Goal: Information Seeking & Learning: Learn about a topic

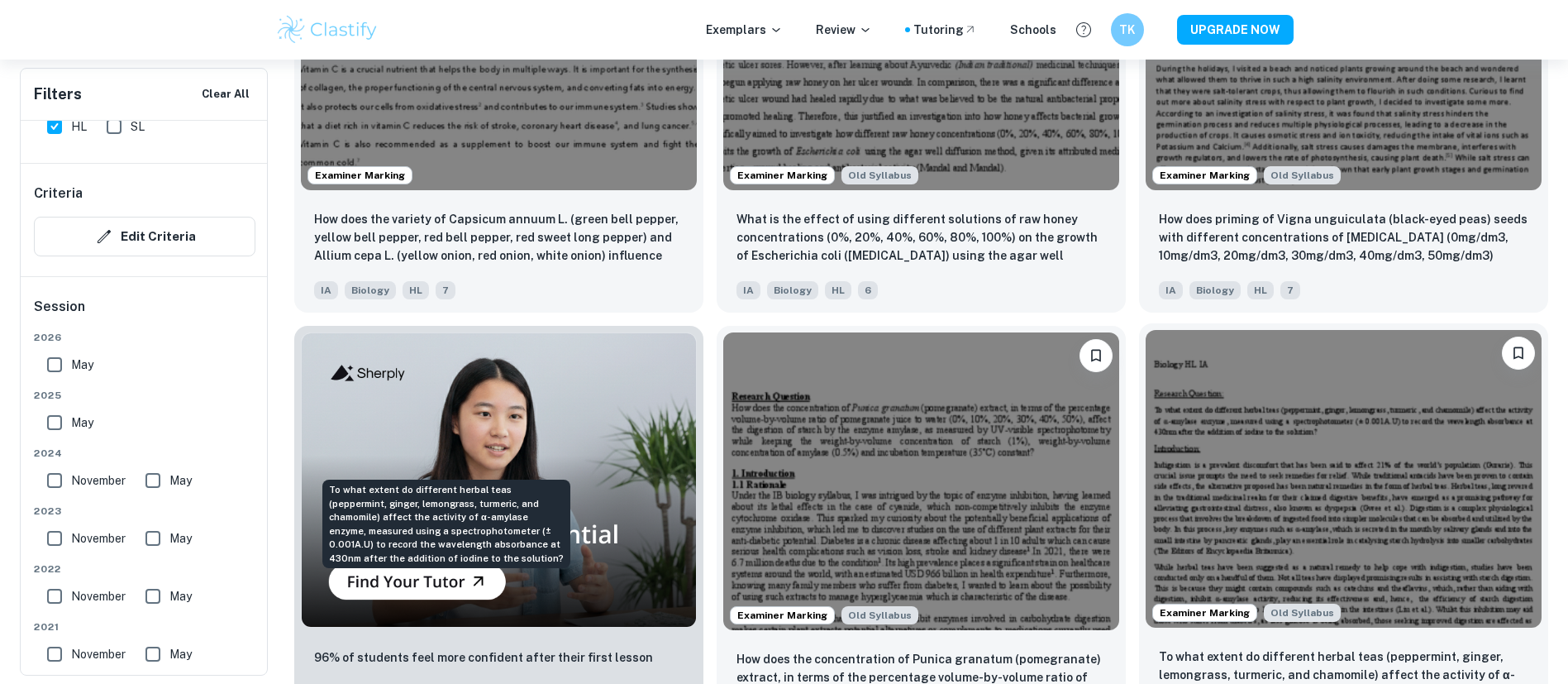
scroll to position [1200, 0]
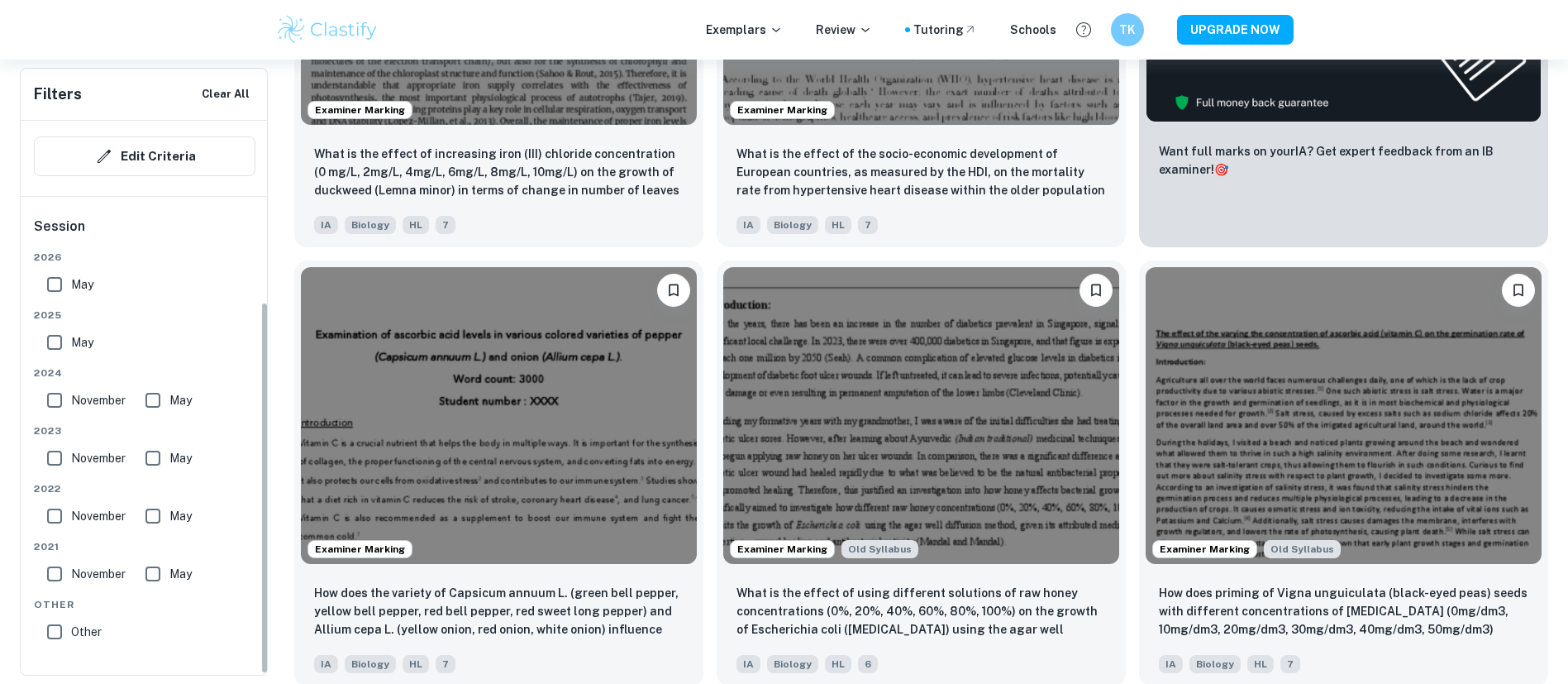
scroll to position [840, 0]
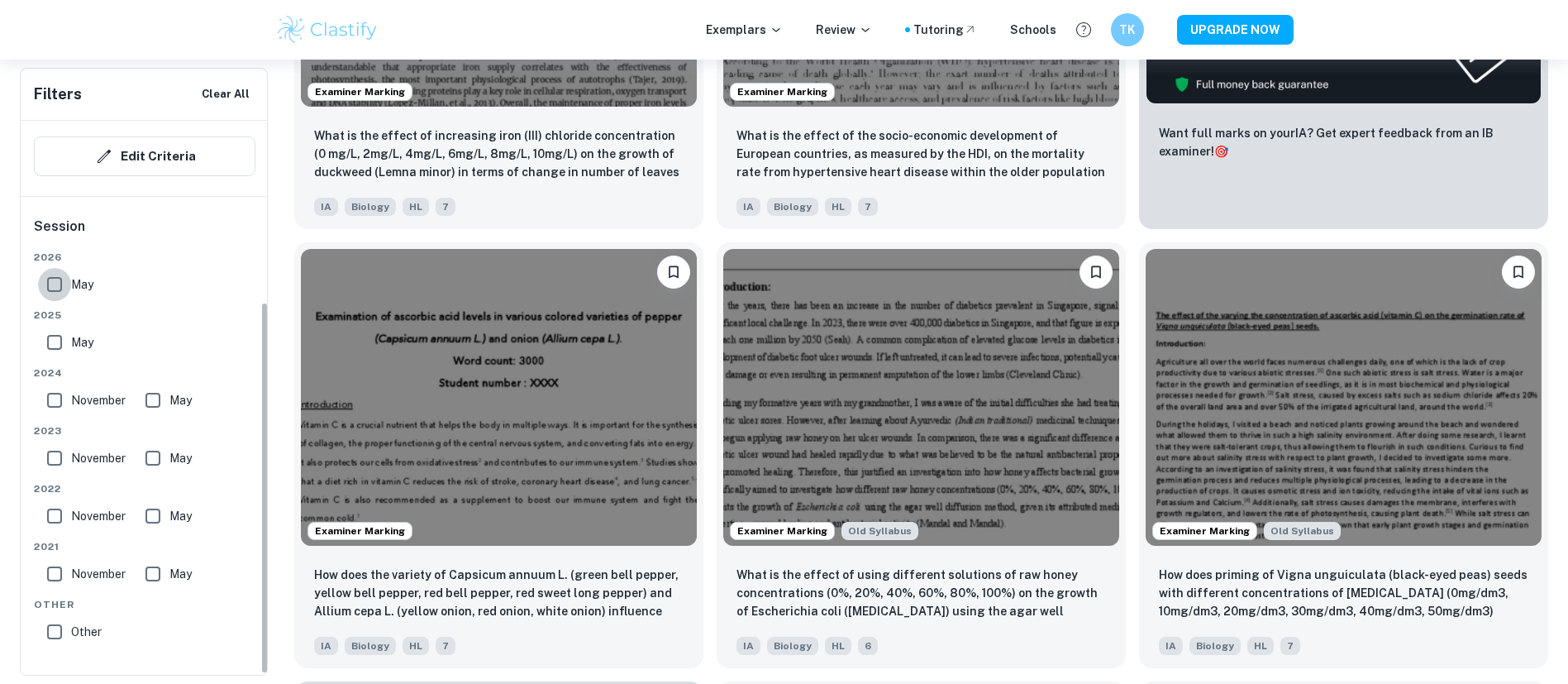
click at [64, 290] on input "May" at bounding box center [54, 284] width 33 height 33
checkbox input "true"
click at [56, 338] on input "May" at bounding box center [54, 342] width 33 height 33
checkbox input "true"
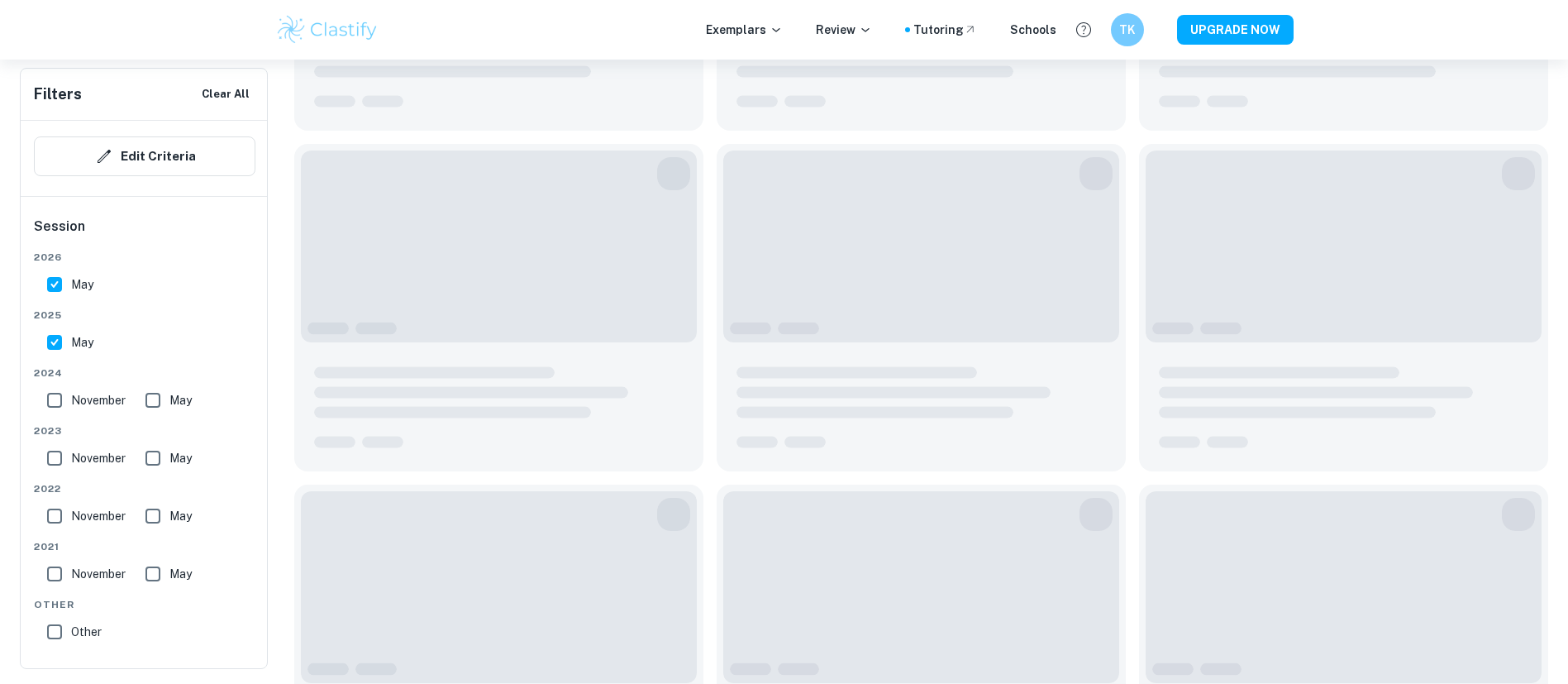
click at [62, 399] on input "November" at bounding box center [54, 400] width 33 height 33
checkbox input "true"
click at [153, 408] on input "May" at bounding box center [153, 400] width 33 height 33
checkbox input "true"
click at [61, 412] on input "November" at bounding box center [54, 400] width 33 height 33
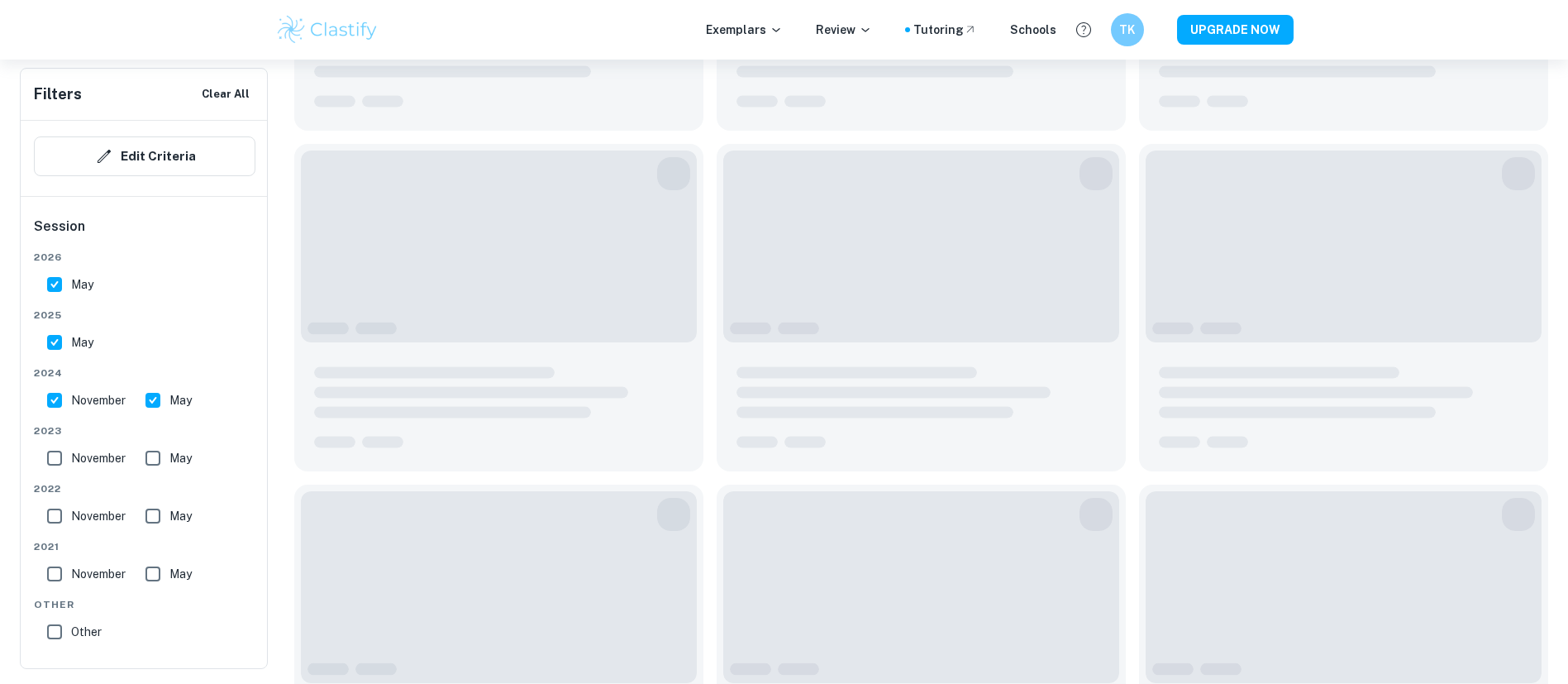
checkbox input "false"
click at [55, 469] on input "November" at bounding box center [54, 457] width 33 height 33
checkbox input "true"
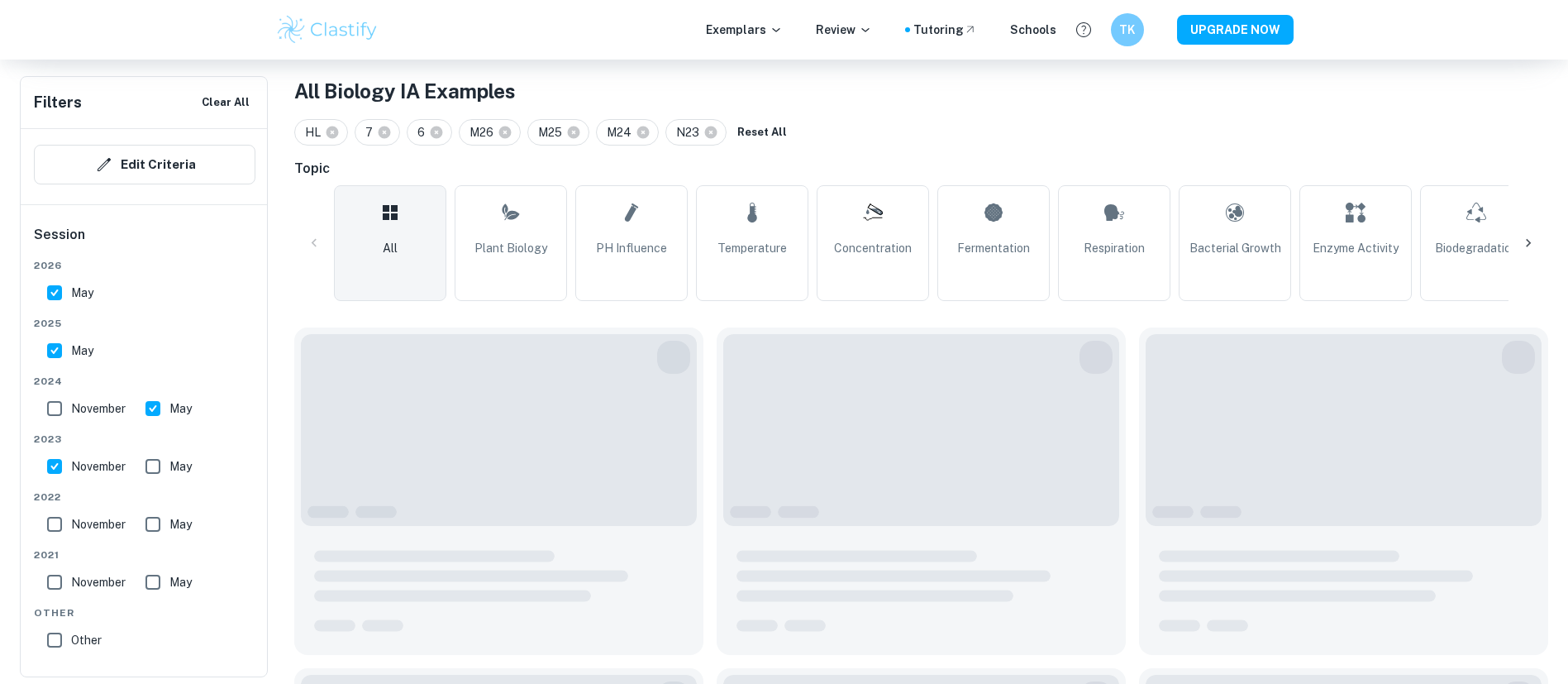
click at [154, 466] on input "May" at bounding box center [153, 466] width 33 height 33
checkbox input "true"
click at [50, 398] on input "November" at bounding box center [54, 409] width 33 height 33
checkbox input "true"
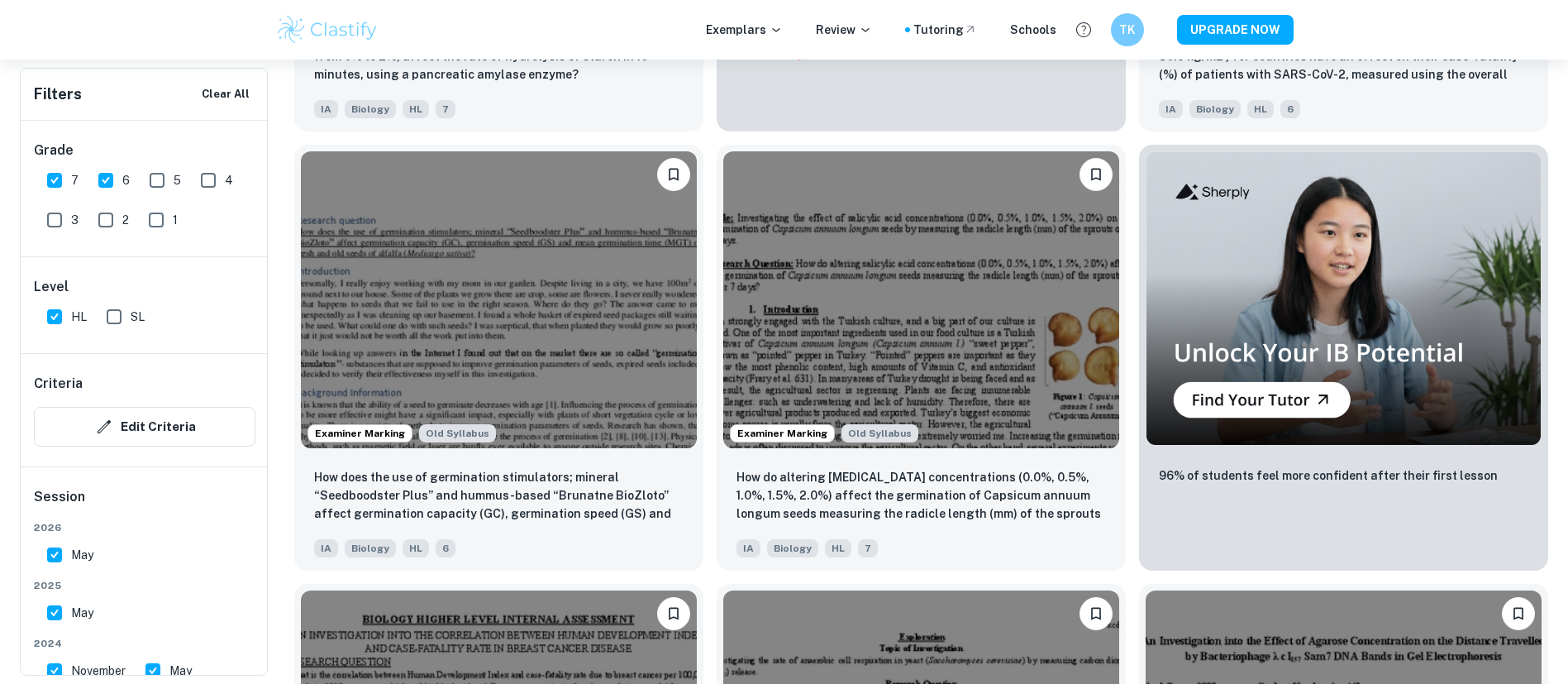
scroll to position [5835, 0]
